Goal: Information Seeking & Learning: Check status

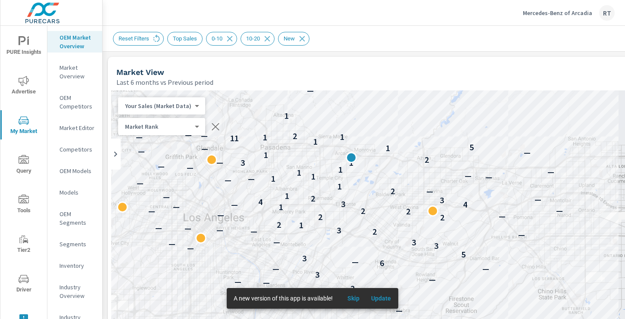
scroll to position [458, 0]
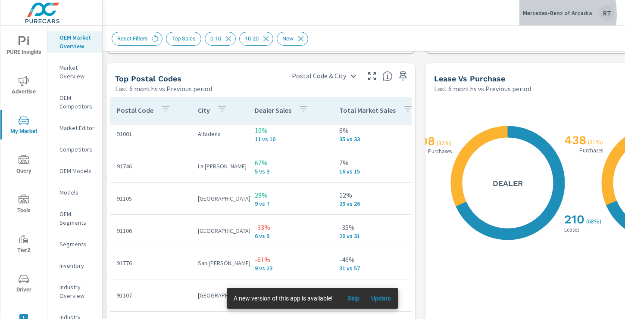
click at [541, 14] on p "Mercedes-Benz of Arcadia" at bounding box center [557, 13] width 69 height 8
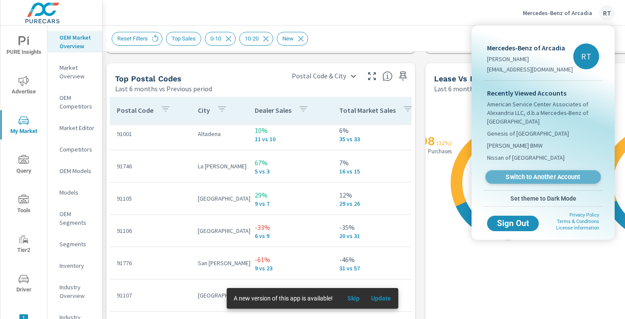
click at [514, 178] on span "Switch to Another Account" at bounding box center [543, 177] width 106 height 8
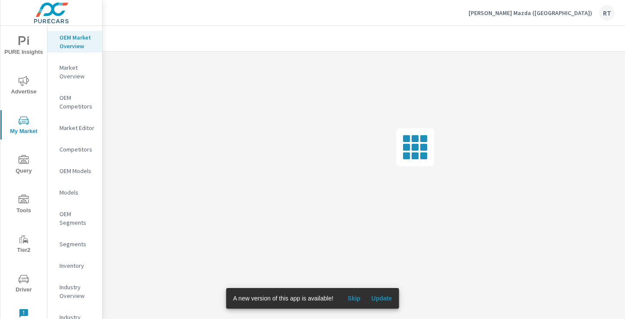
click at [355, 293] on button "Skip" at bounding box center [354, 299] width 28 height 14
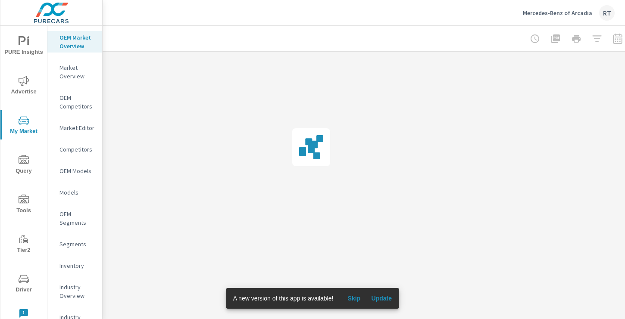
scroll to position [0, 116]
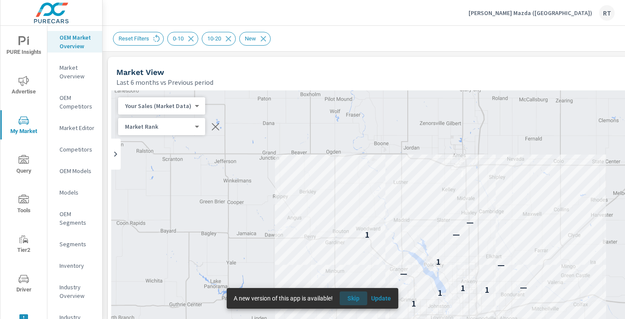
click at [358, 297] on span "Skip" at bounding box center [353, 299] width 21 height 8
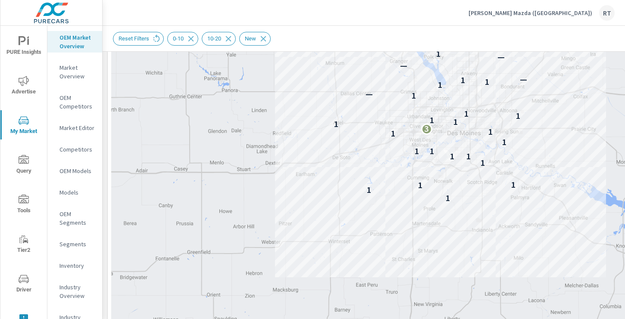
scroll to position [248, 0]
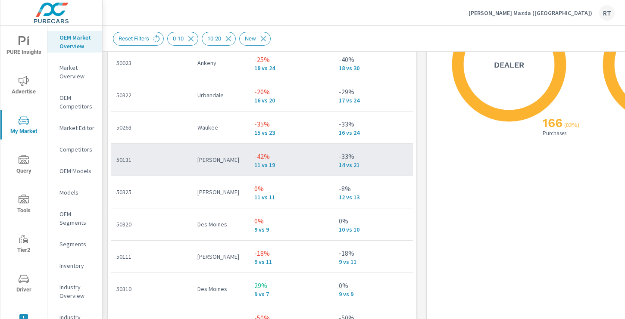
scroll to position [0, 2]
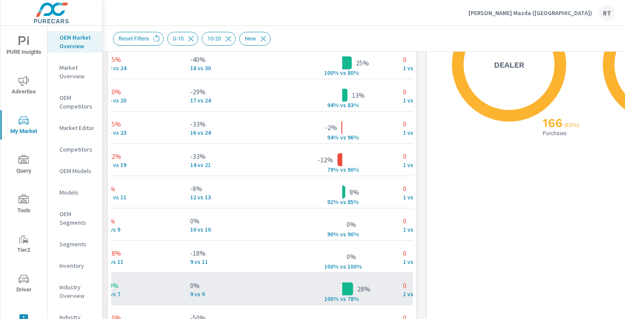
scroll to position [23, 154]
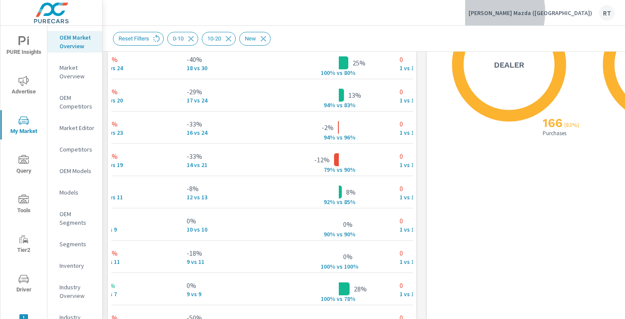
click at [557, 12] on p "Ramsey Mazda (IA)" at bounding box center [530, 13] width 124 height 8
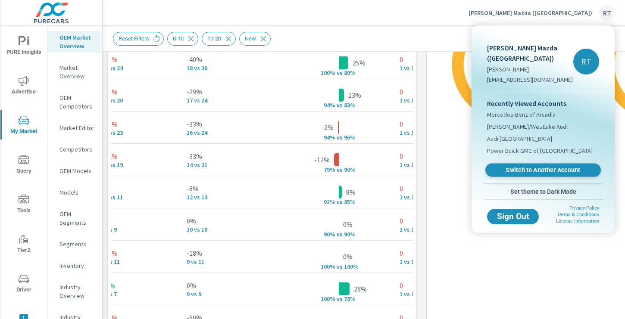
click at [509, 166] on span "Switch to Another Account" at bounding box center [543, 170] width 106 height 8
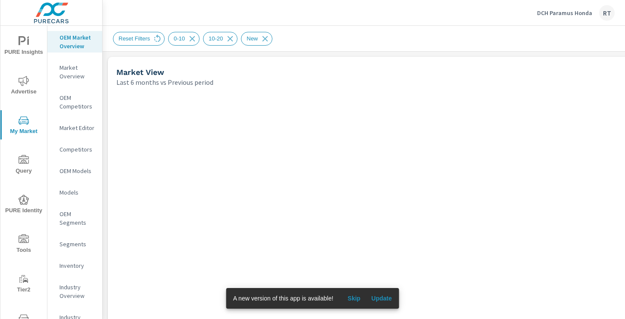
click at [356, 299] on span "Skip" at bounding box center [354, 299] width 21 height 8
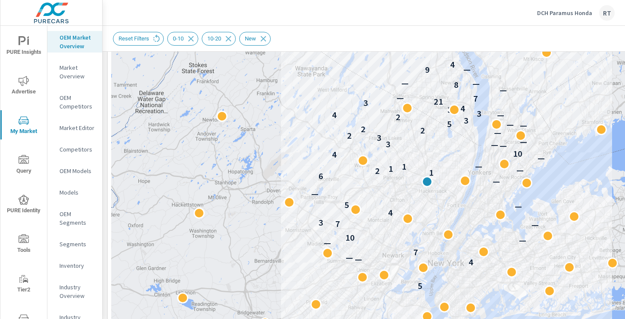
scroll to position [144, 0]
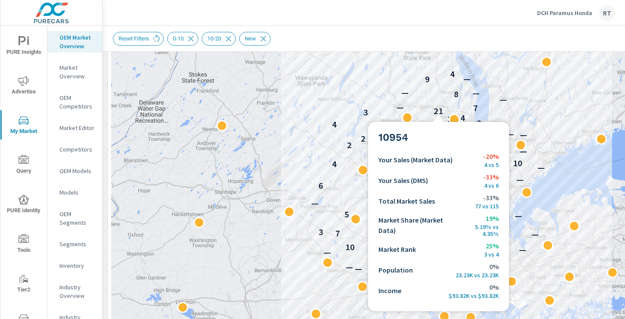
click at [438, 112] on p "21" at bounding box center [438, 111] width 9 height 10
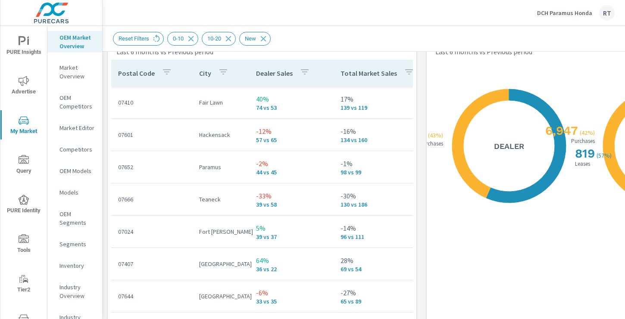
scroll to position [1049, 0]
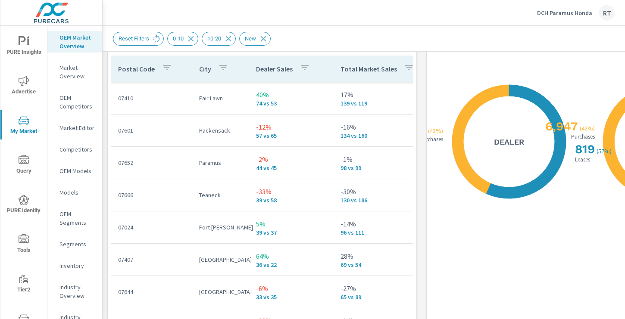
click at [300, 71] on icon "button" at bounding box center [305, 67] width 10 height 10
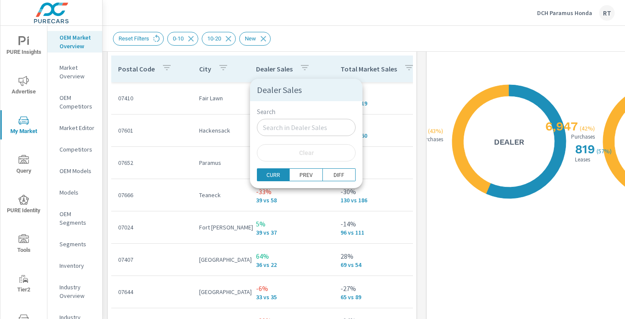
click at [313, 69] on div at bounding box center [312, 159] width 625 height 319
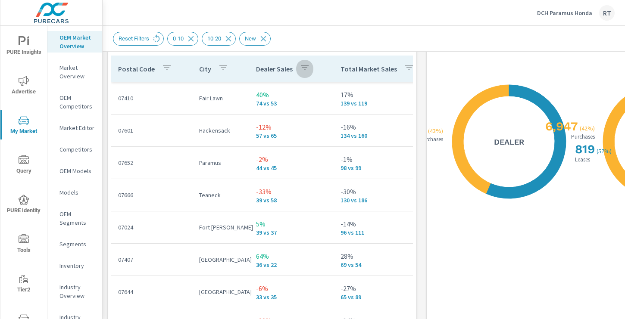
click at [297, 69] on button "button" at bounding box center [304, 69] width 17 height 20
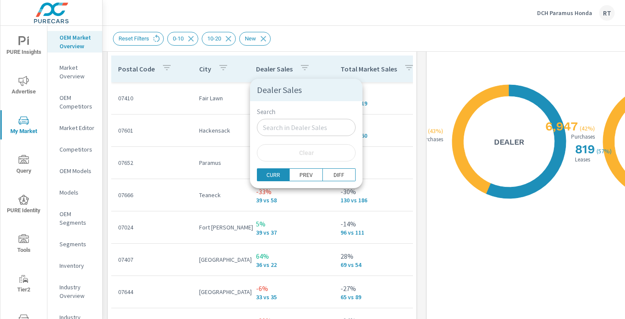
click at [296, 70] on div at bounding box center [312, 159] width 625 height 319
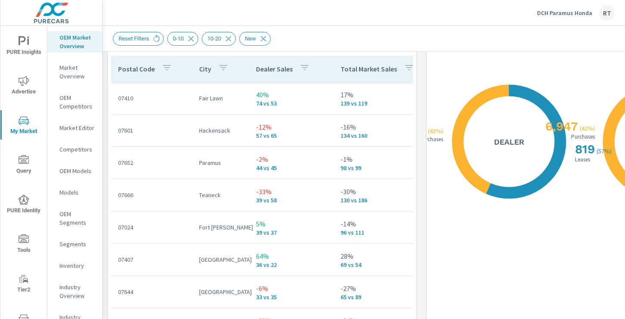
click at [290, 72] on p "Dealer Sales" at bounding box center [274, 69] width 37 height 9
click at [319, 71] on icon at bounding box center [319, 69] width 6 height 6
click at [318, 70] on icon at bounding box center [319, 69] width 9 height 9
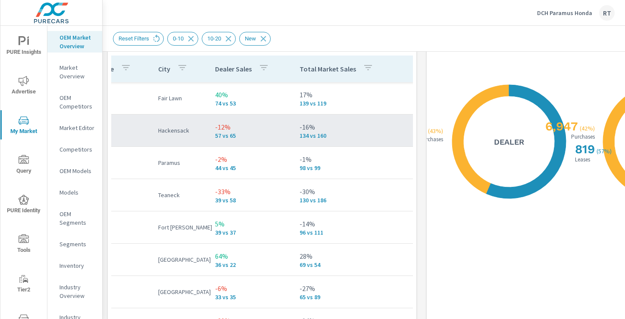
scroll to position [0, 16]
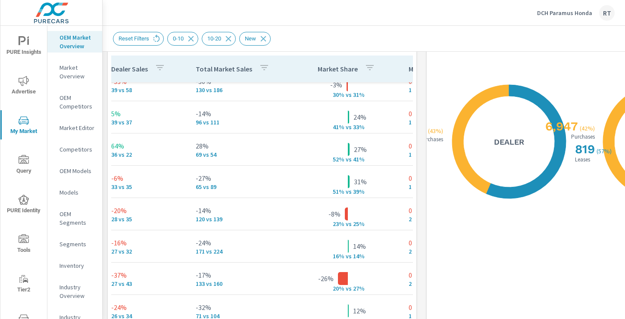
scroll to position [110, 5]
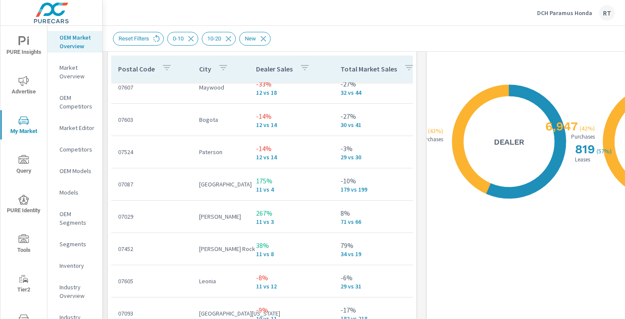
scroll to position [1215, 0]
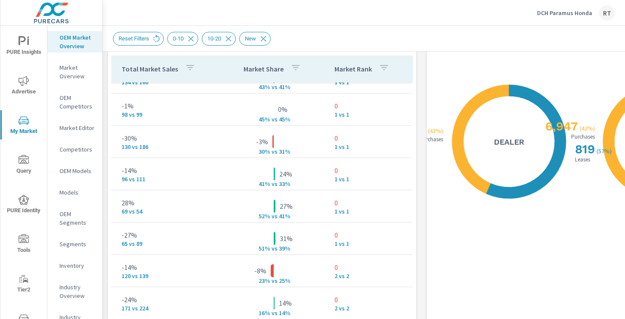
scroll to position [50, 219]
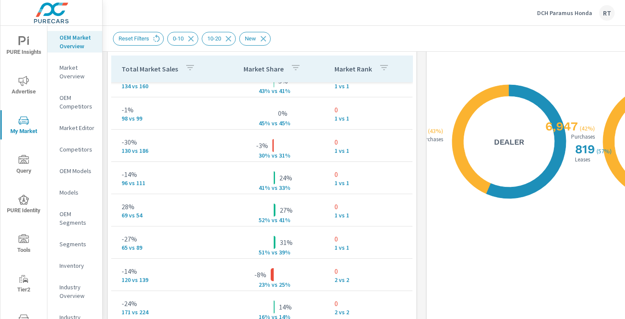
scroll to position [0, 219]
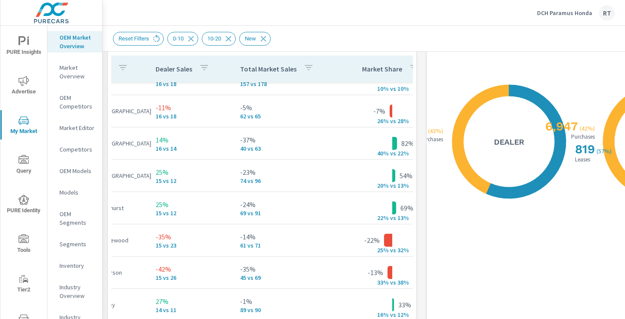
scroll to position [828, 0]
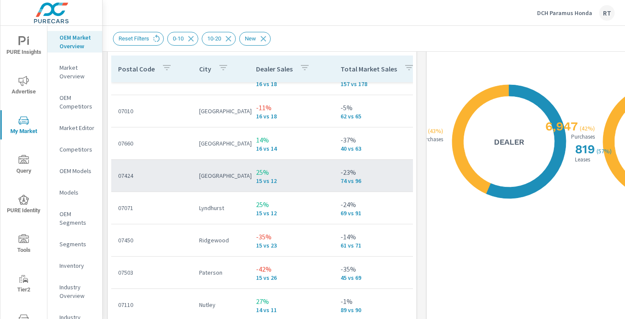
scroll to position [845, 0]
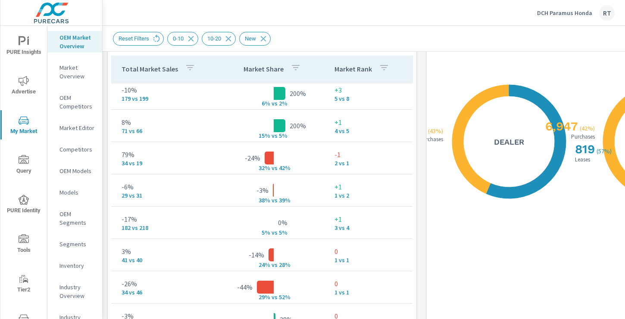
scroll to position [1362, 50]
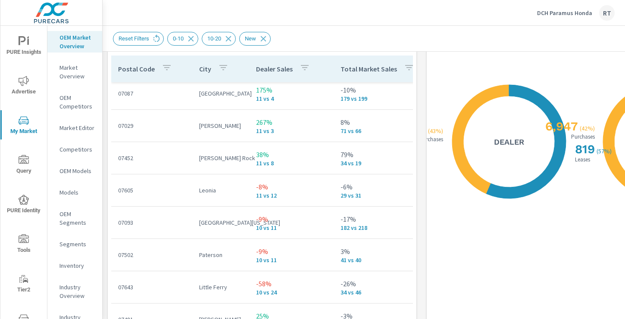
scroll to position [1349, 0]
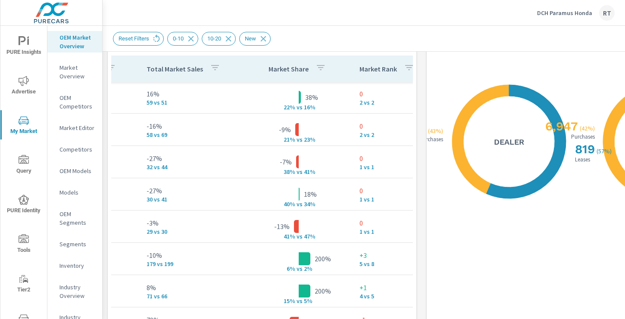
scroll to position [1200, 194]
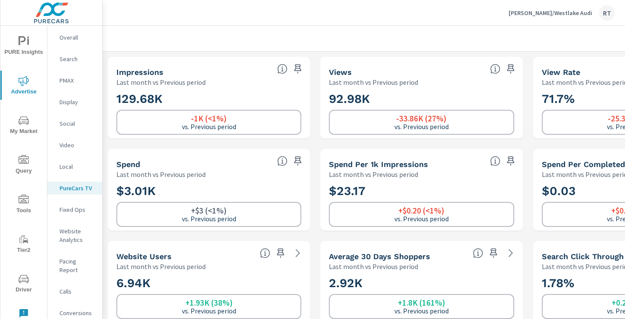
scroll to position [6, 0]
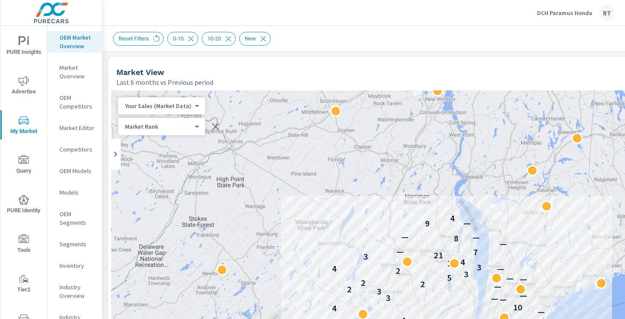
scroll to position [1200, 194]
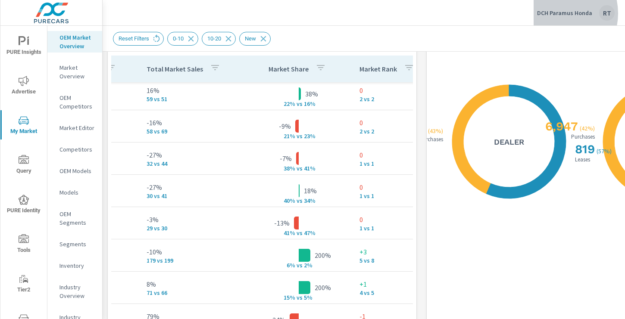
click at [556, 13] on p "DCH Paramus Honda" at bounding box center [564, 13] width 55 height 8
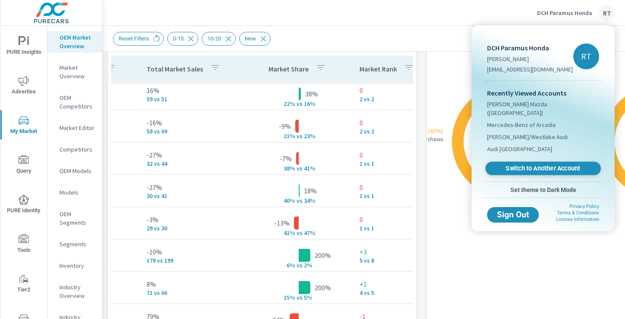
click at [516, 165] on span "Switch to Another Account" at bounding box center [543, 169] width 106 height 8
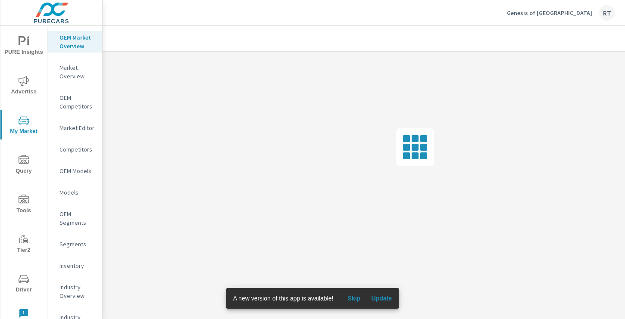
click at [356, 300] on span "Skip" at bounding box center [354, 299] width 21 height 8
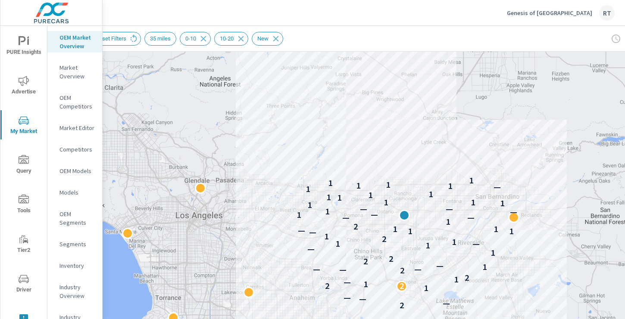
scroll to position [120, 0]
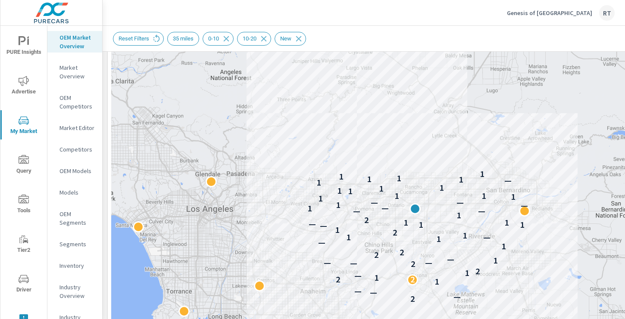
drag, startPoint x: 431, startPoint y: 166, endPoint x: 359, endPoint y: 112, distance: 90.5
click at [359, 112] on div "2 — — — 1 2 2 1 — 1 2 2 — — — 1 — 2 2 1 — 1 — 1 1 2 1 — 1 1 — 1 1 2 1 — — 1 — —…" at bounding box center [421, 209] width 621 height 479
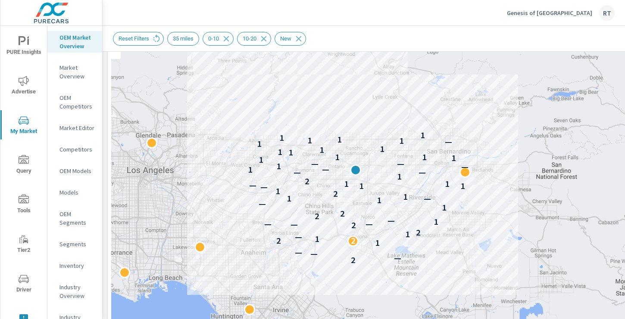
scroll to position [112, 0]
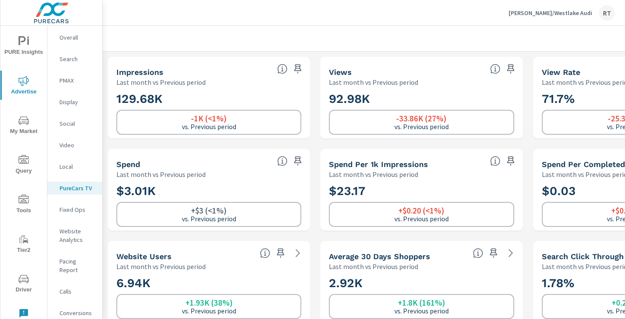
scroll to position [6, 0]
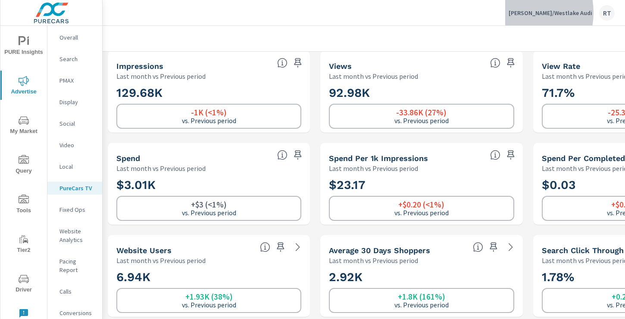
click at [540, 12] on p "[PERSON_NAME]/Westlake Audi" at bounding box center [551, 13] width 84 height 8
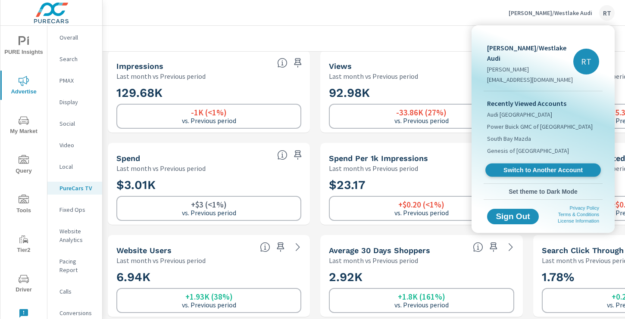
click at [515, 166] on span "Switch to Another Account" at bounding box center [543, 170] width 106 height 8
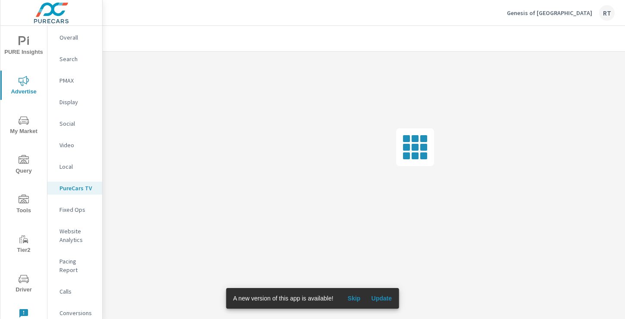
click at [357, 299] on span "Skip" at bounding box center [354, 299] width 21 height 8
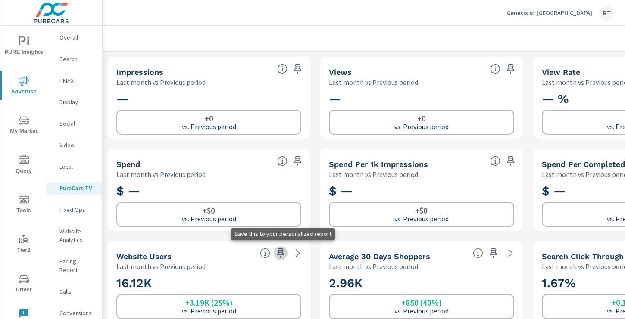
click at [282, 253] on icon "button" at bounding box center [280, 253] width 7 height 9
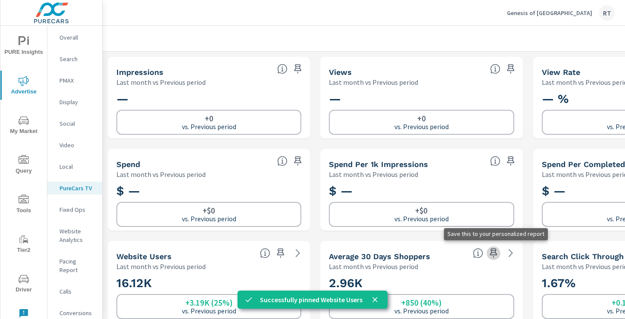
click at [494, 253] on icon "button" at bounding box center [493, 253] width 7 height 9
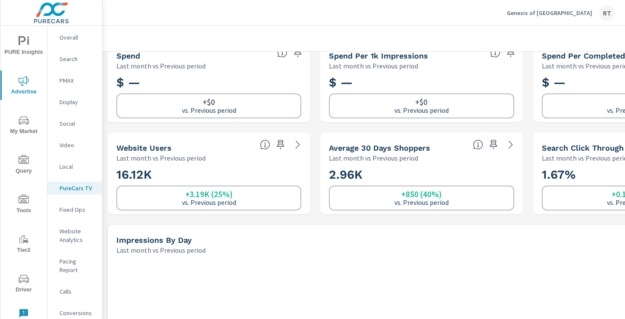
scroll to position [121, 0]
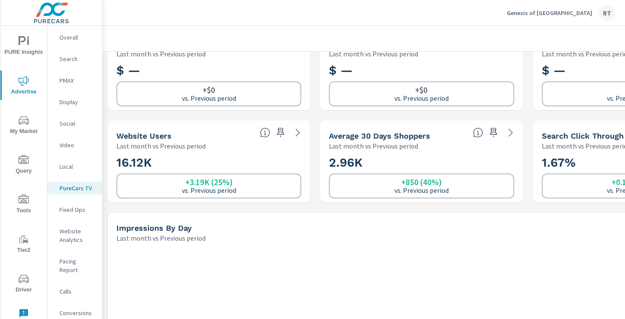
click at [23, 49] on span "PURE Insights" at bounding box center [23, 46] width 41 height 21
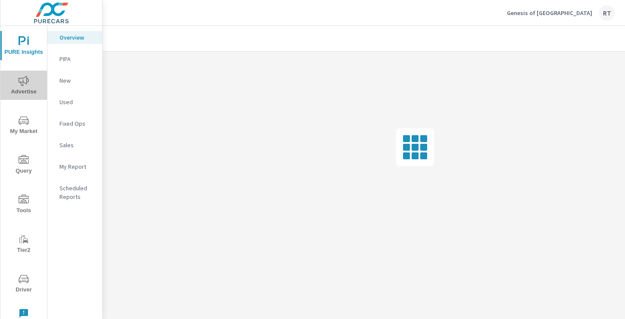
click at [26, 85] on icon "nav menu" at bounding box center [24, 81] width 10 height 10
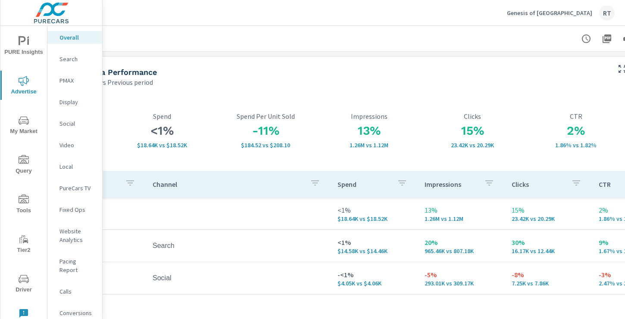
scroll to position [0, 116]
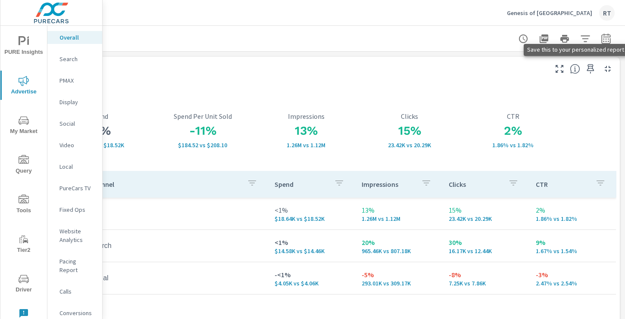
click at [589, 69] on icon "button" at bounding box center [590, 68] width 7 height 9
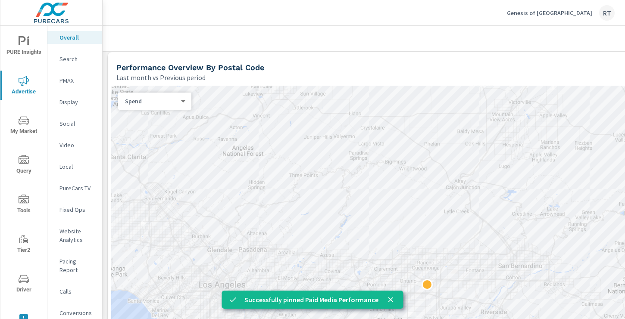
scroll to position [375, 0]
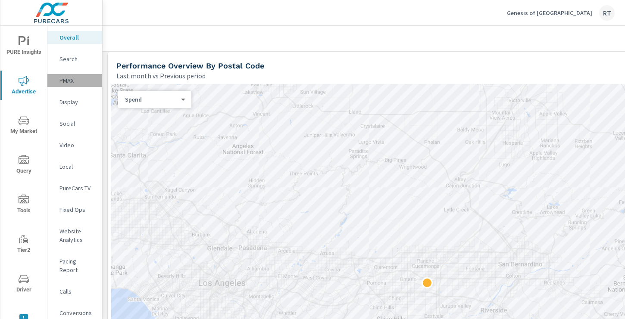
click at [69, 84] on div "PMAX" at bounding box center [74, 80] width 55 height 13
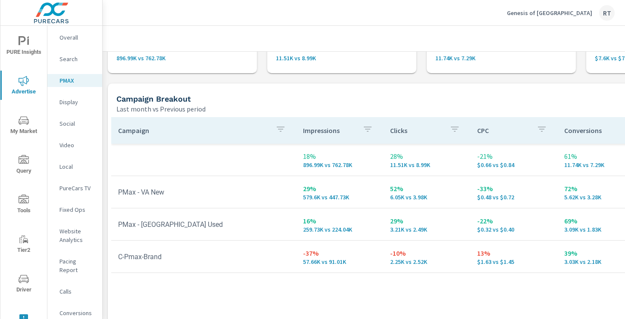
scroll to position [66, 116]
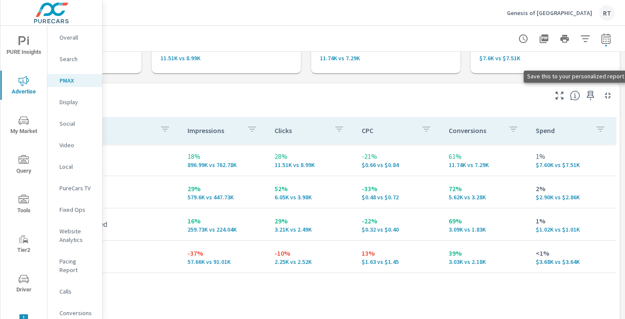
click at [590, 95] on icon "button" at bounding box center [590, 95] width 7 height 9
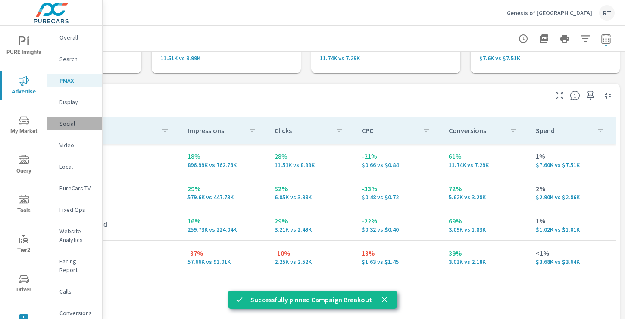
click at [72, 126] on p "Social" at bounding box center [77, 123] width 36 height 9
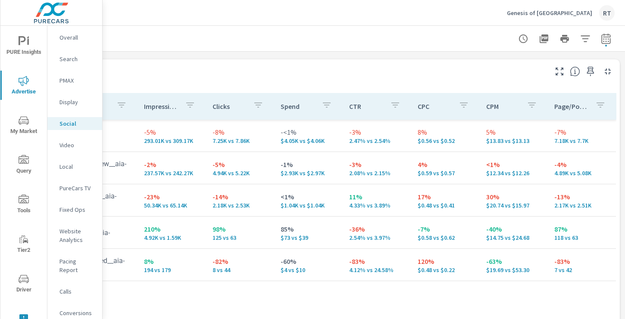
scroll to position [371, 116]
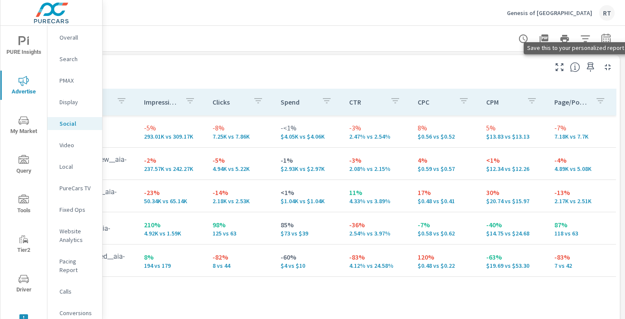
click at [590, 68] on icon "button" at bounding box center [590, 67] width 10 height 10
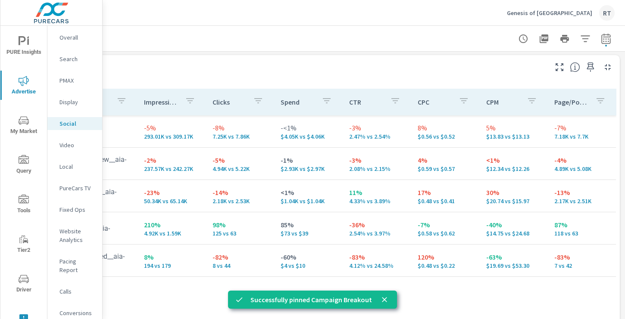
click at [65, 147] on p "Video" at bounding box center [77, 145] width 36 height 9
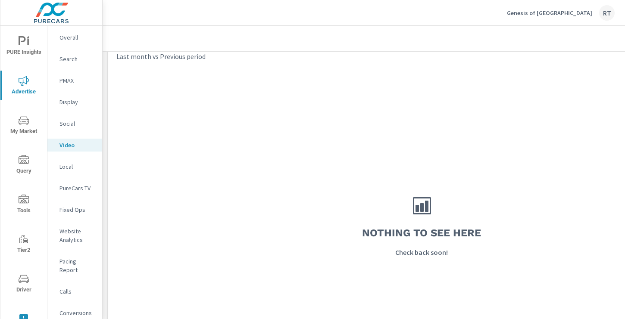
scroll to position [396, 0]
click at [73, 193] on div "PureCars TV" at bounding box center [74, 188] width 55 height 13
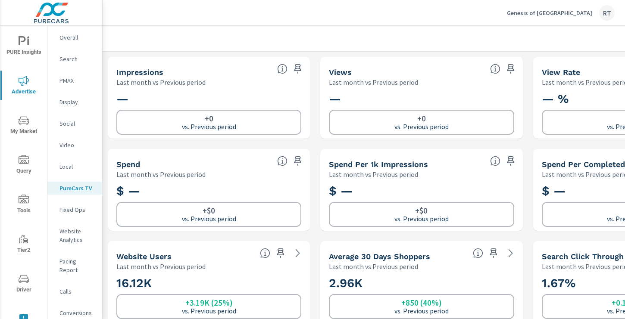
click at [71, 309] on p "Conversions" at bounding box center [77, 313] width 36 height 9
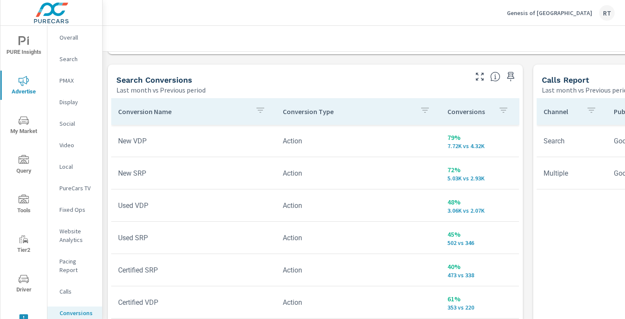
scroll to position [446, 0]
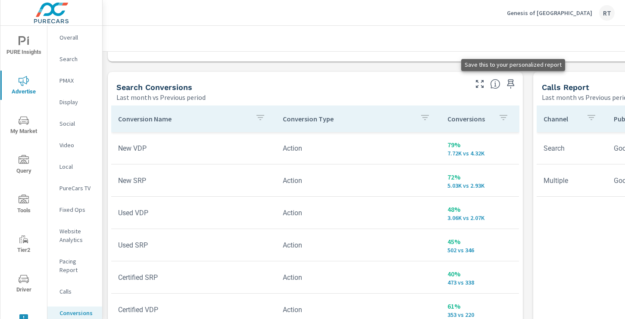
click at [513, 82] on icon "button" at bounding box center [511, 84] width 10 height 10
click at [26, 50] on span "PURE Insights" at bounding box center [23, 46] width 41 height 21
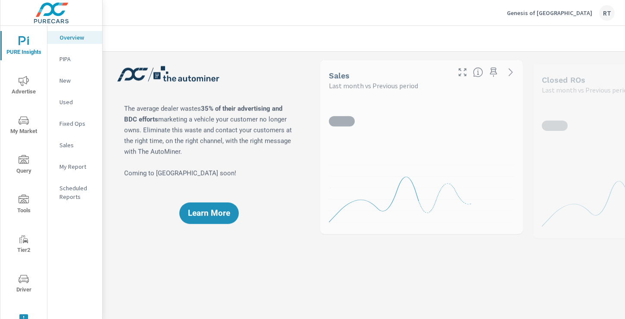
click at [77, 165] on p "My Report" at bounding box center [77, 166] width 36 height 9
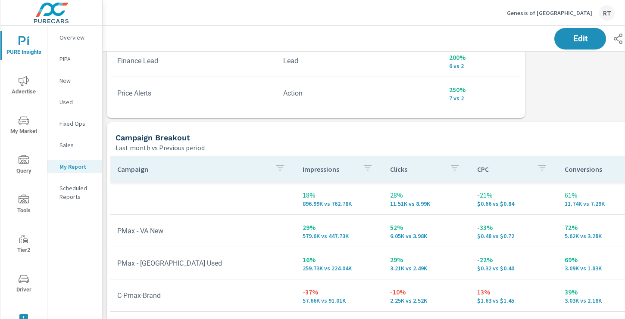
scroll to position [1321, 0]
click at [576, 38] on span "Edit" at bounding box center [579, 38] width 35 height 8
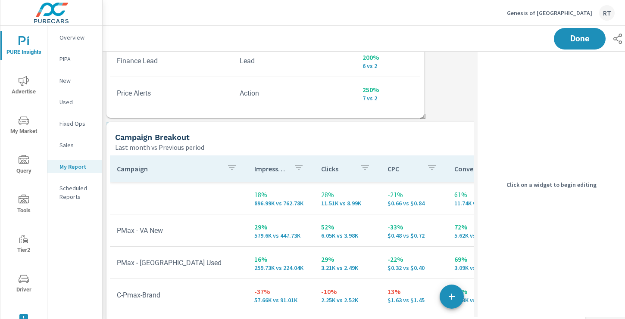
click at [383, 144] on div "Last month vs Previous period" at bounding box center [313, 147] width 396 height 10
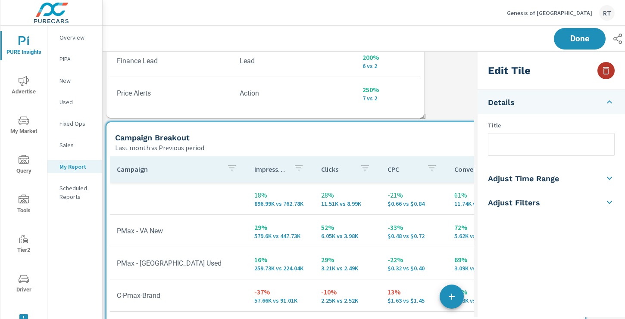
click at [606, 71] on icon "button" at bounding box center [606, 71] width 10 height 10
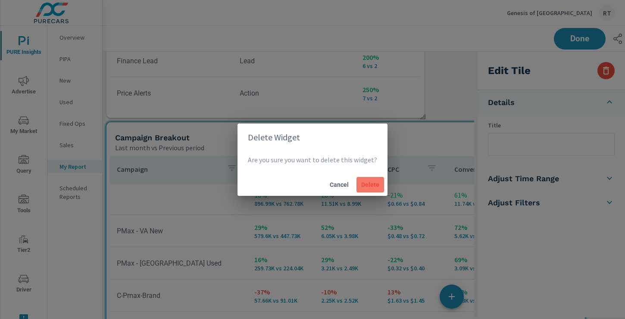
click at [369, 182] on span "Delete" at bounding box center [370, 185] width 21 height 8
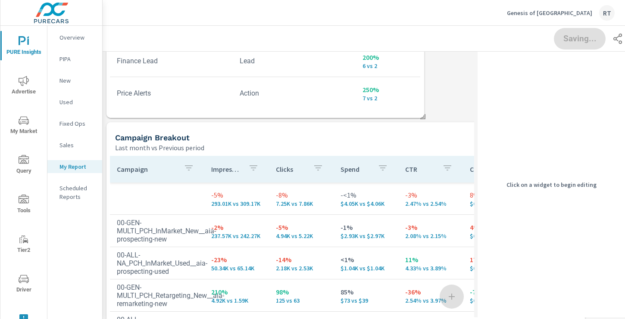
scroll to position [2483, 487]
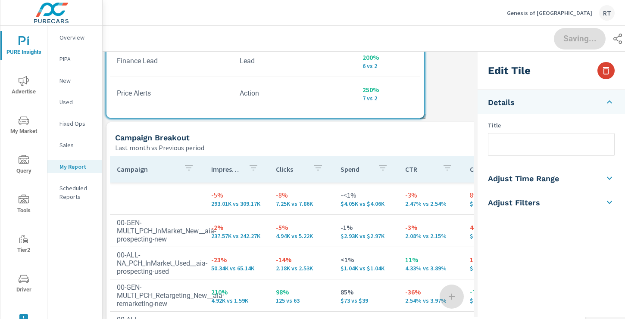
click at [611, 69] on icon "button" at bounding box center [606, 71] width 10 height 10
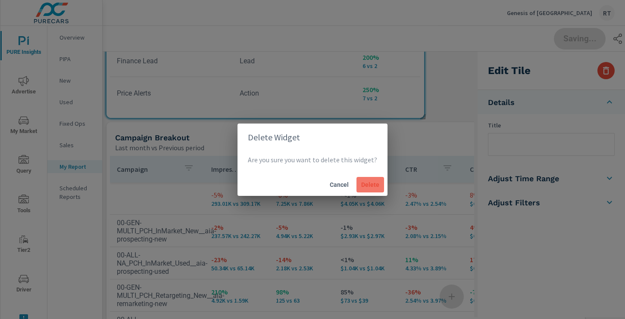
click at [370, 186] on span "Delete" at bounding box center [370, 185] width 21 height 8
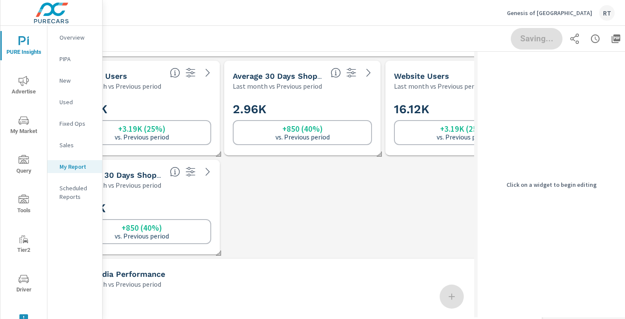
scroll to position [392, 0]
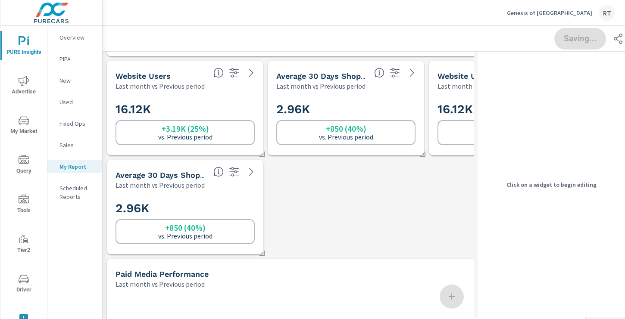
click at [231, 207] on h2 "2.96K" at bounding box center [185, 208] width 139 height 15
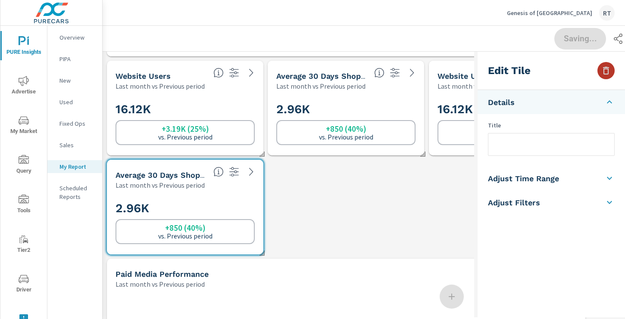
click at [609, 71] on icon "button" at bounding box center [606, 71] width 10 height 10
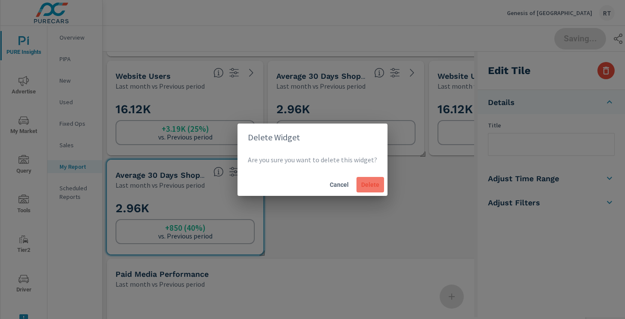
click at [375, 185] on span "Delete" at bounding box center [370, 185] width 21 height 8
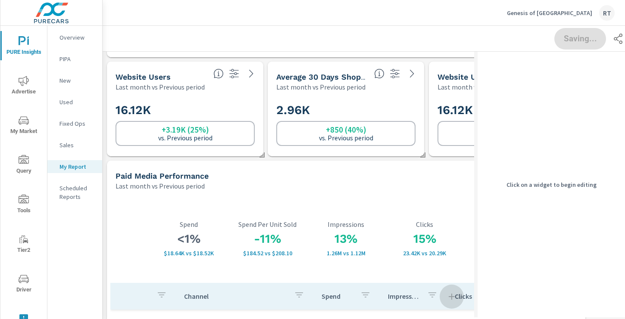
scroll to position [396, 0]
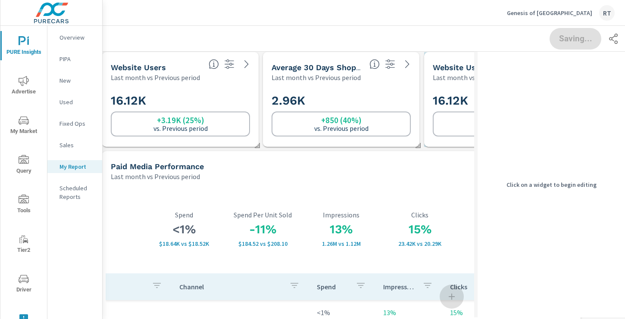
click at [462, 99] on h2 "16.12K" at bounding box center [502, 100] width 139 height 15
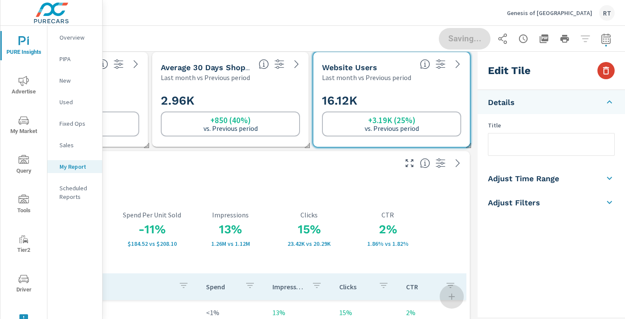
click at [606, 73] on icon "button" at bounding box center [606, 71] width 10 height 10
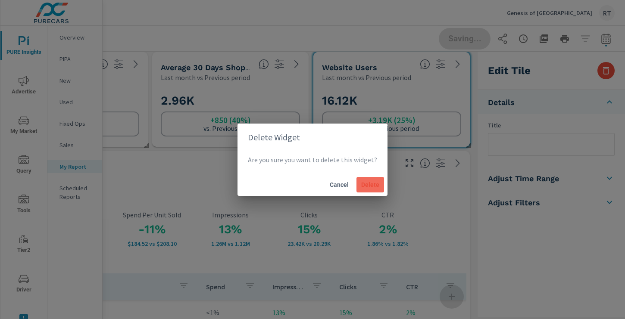
click at [372, 183] on span "Delete" at bounding box center [370, 185] width 21 height 8
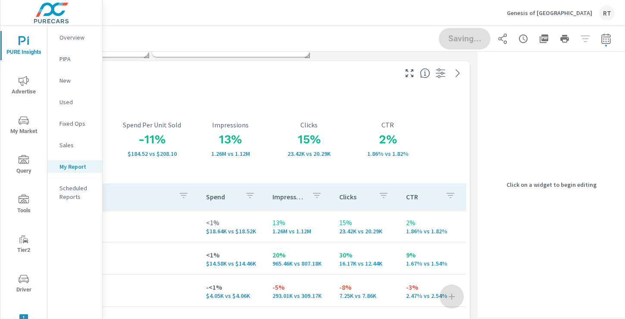
click at [355, 135] on h3 "2%" at bounding box center [387, 139] width 78 height 15
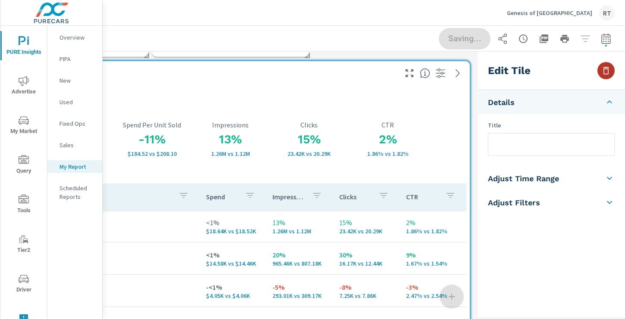
click at [605, 71] on icon "button" at bounding box center [606, 71] width 10 height 10
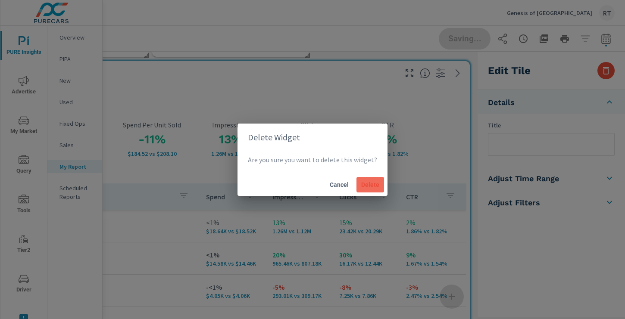
click at [366, 185] on span "Delete" at bounding box center [370, 185] width 21 height 8
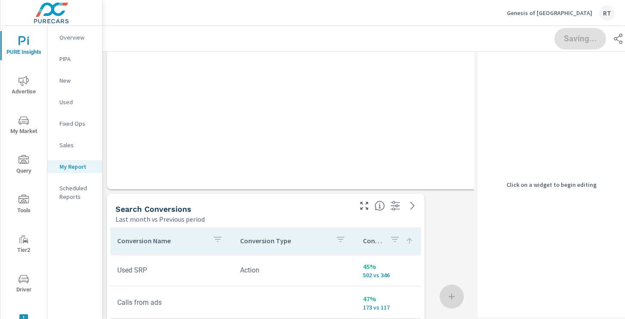
click at [412, 91] on div "Campaign Impressions Clicks Spend CTR CPC CPM Page/Post Action -5% 293.01K vs 3…" at bounding box center [346, 2] width 472 height 342
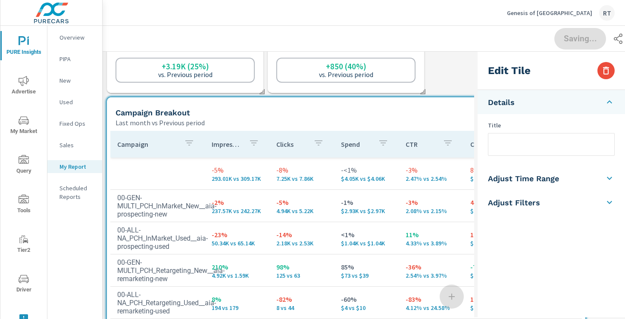
click at [506, 147] on input "text" at bounding box center [551, 145] width 126 height 22
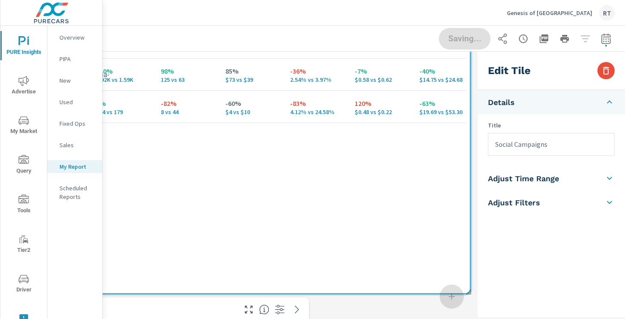
type input "Social Campaigns"
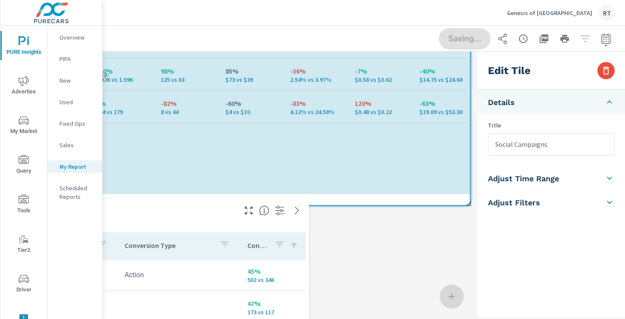
drag, startPoint x: 468, startPoint y: 293, endPoint x: 469, endPoint y: 206, distance: 87.1
click at [469, 205] on span at bounding box center [465, 201] width 9 height 9
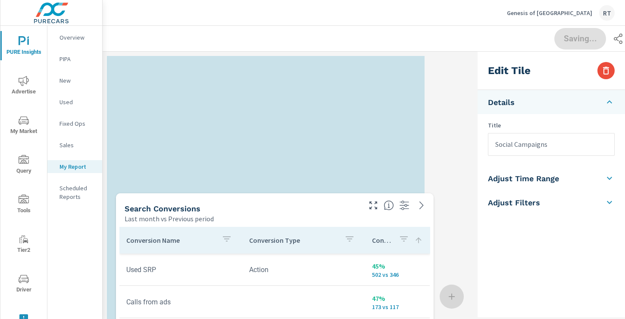
drag, startPoint x: 310, startPoint y: 128, endPoint x: 303, endPoint y: 53, distance: 75.0
click at [302, 204] on div "Search Conversions" at bounding box center [242, 209] width 235 height 10
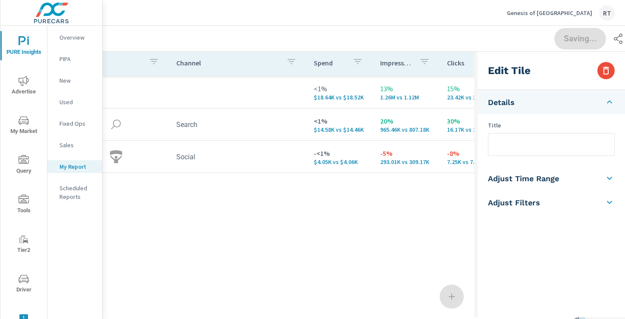
drag, startPoint x: 365, startPoint y: 103, endPoint x: 357, endPoint y: -45, distance: 148.0
click at [357, 0] on html "PURE Insights Advertise My Market Query Tools Tier2 Driver Leave Feedback Overv…" at bounding box center [312, 159] width 625 height 319
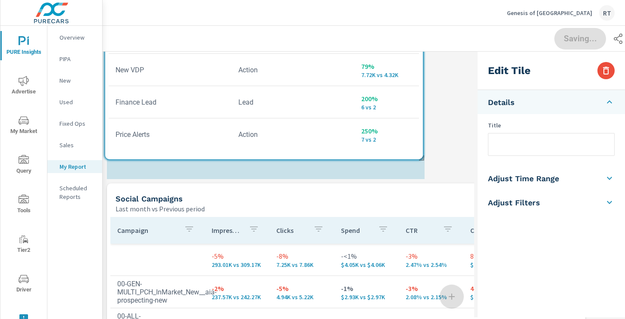
drag, startPoint x: 395, startPoint y: 75, endPoint x: 394, endPoint y: 153, distance: 78.0
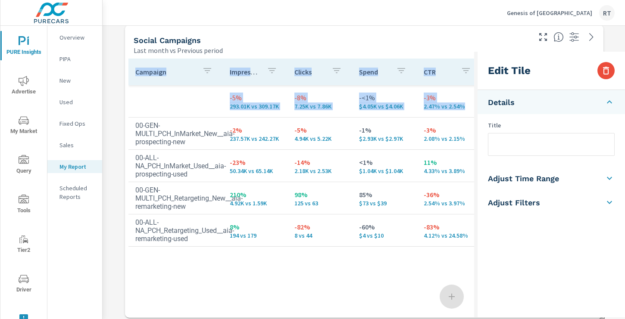
drag, startPoint x: 419, startPoint y: 213, endPoint x: 435, endPoint y: 339, distance: 127.3
click at [435, 319] on html "PURE Insights Advertise My Market Query Tools Tier2 Driver Leave Feedback Overv…" at bounding box center [312, 159] width 625 height 319
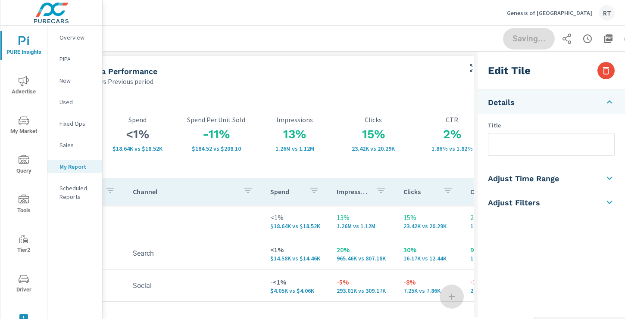
scroll to position [0, 116]
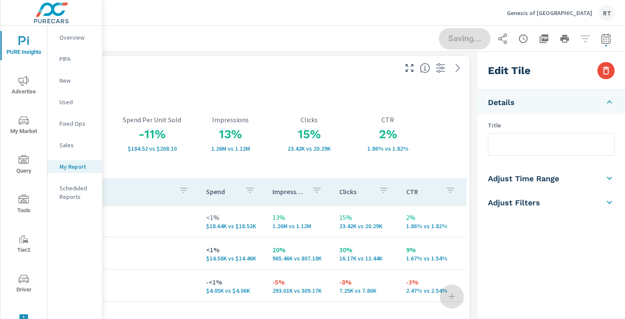
click at [432, 97] on div "<1% $18.64K vs $18.52K Spend -11% $184.52 vs $208.10 Spend Per Unit Sold 13% 1.…" at bounding box center [231, 267] width 472 height 355
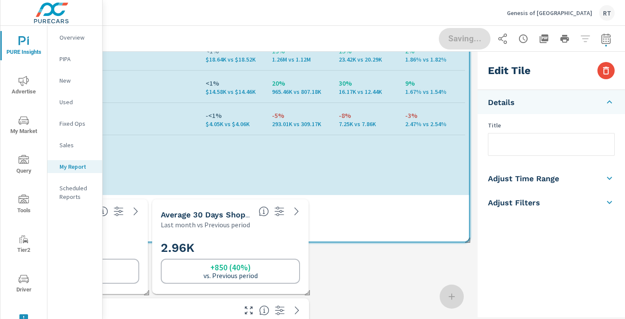
scroll to position [1393, 487]
drag, startPoint x: 469, startPoint y: 294, endPoint x: 468, endPoint y: 241, distance: 52.6
click at [468, 238] on span at bounding box center [464, 234] width 9 height 9
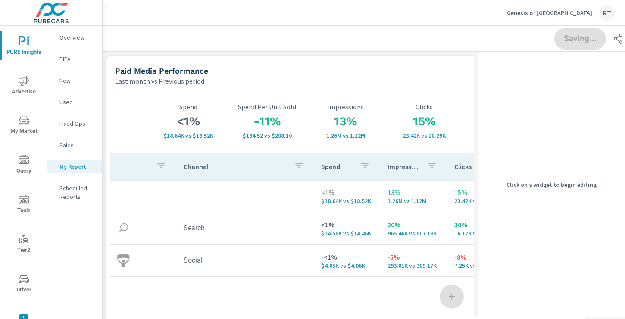
click at [433, 84] on div "Last month vs Previous period" at bounding box center [313, 81] width 396 height 10
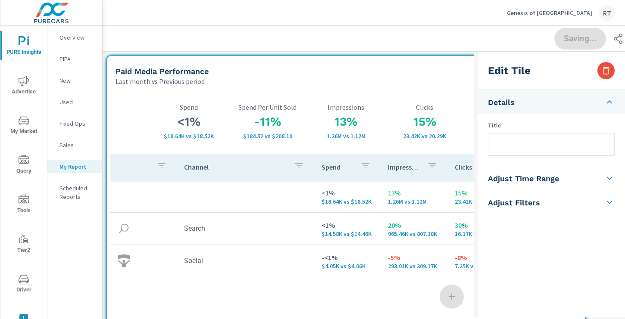
click at [413, 37] on div "Saving..." at bounding box center [421, 38] width 617 height 25
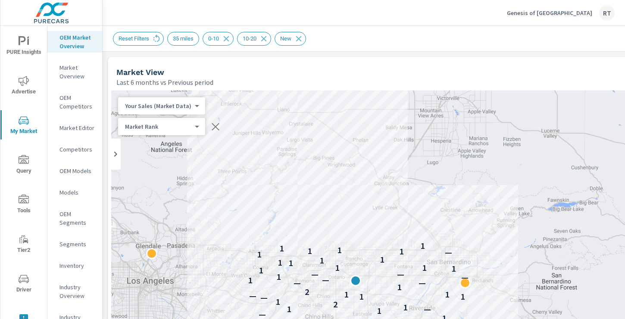
scroll to position [0, 219]
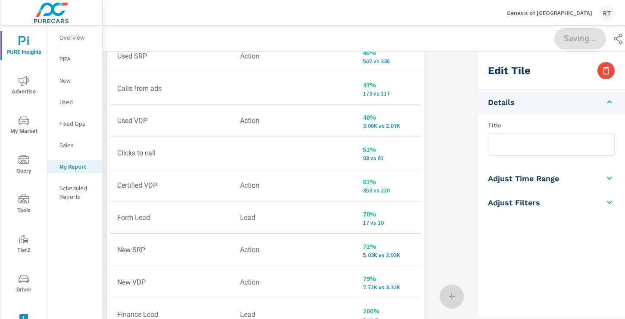
scroll to position [484, 0]
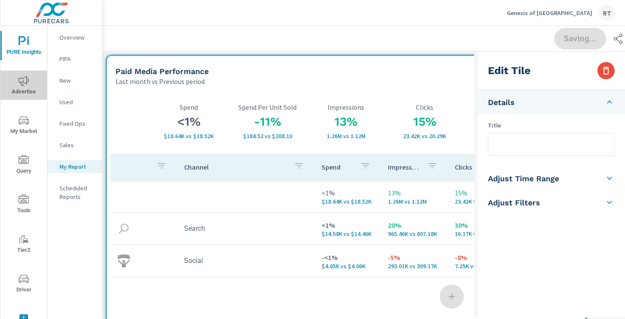
click at [21, 84] on icon "nav menu" at bounding box center [24, 81] width 10 height 10
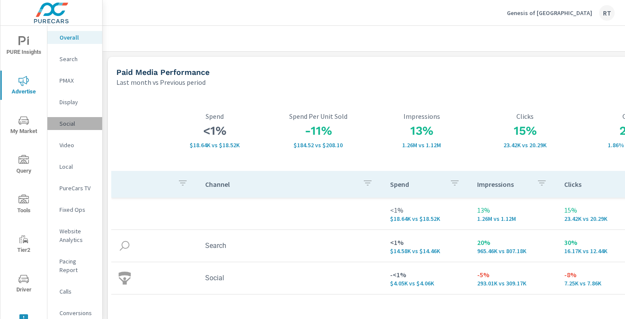
click at [64, 125] on p "Social" at bounding box center [77, 123] width 36 height 9
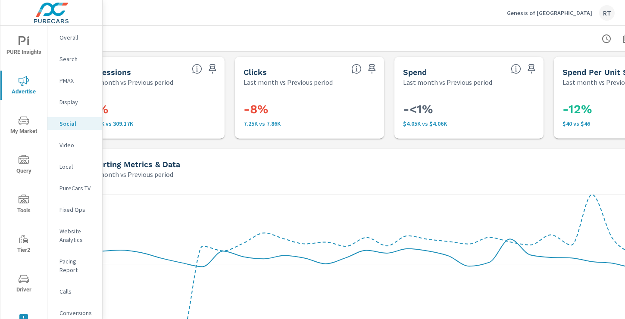
scroll to position [0, 116]
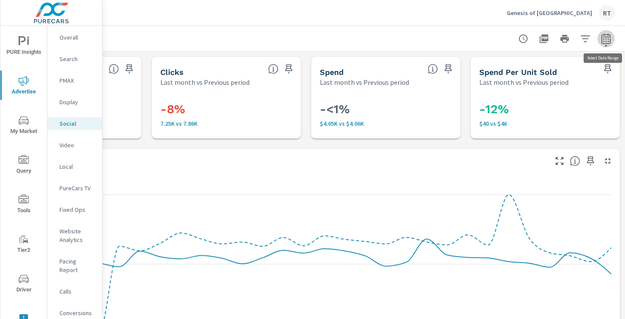
click at [606, 39] on icon "button" at bounding box center [606, 39] width 6 height 3
select select "Last month"
select select "Previous period"
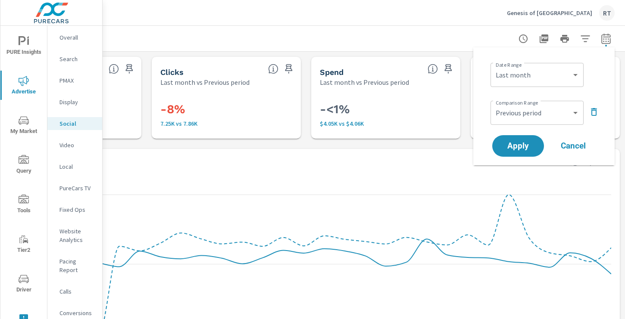
click at [595, 112] on icon "button" at bounding box center [594, 112] width 10 height 10
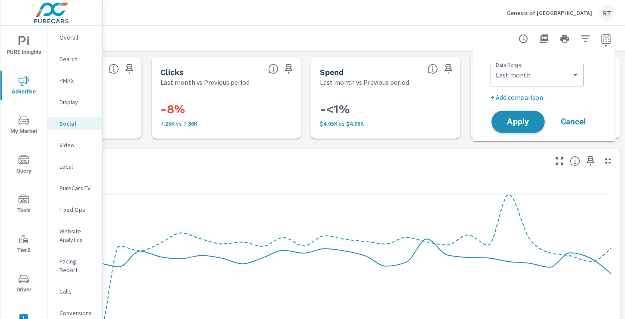
click at [517, 124] on span "Apply" at bounding box center [517, 122] width 35 height 8
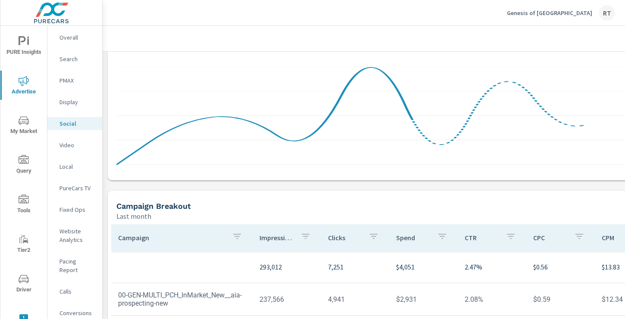
scroll to position [298, 0]
